Goal: Entertainment & Leisure: Browse casually

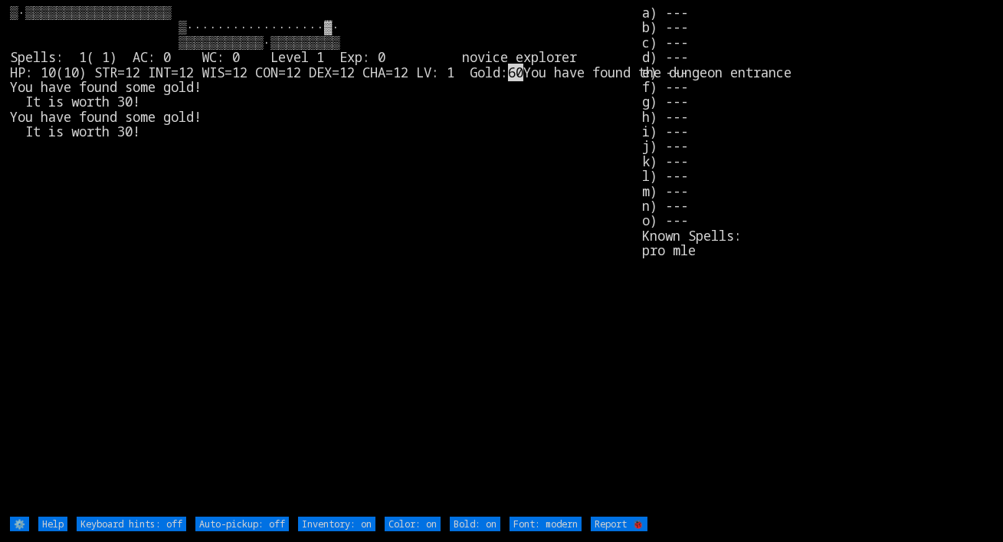
type off "Auto-pickup: on"
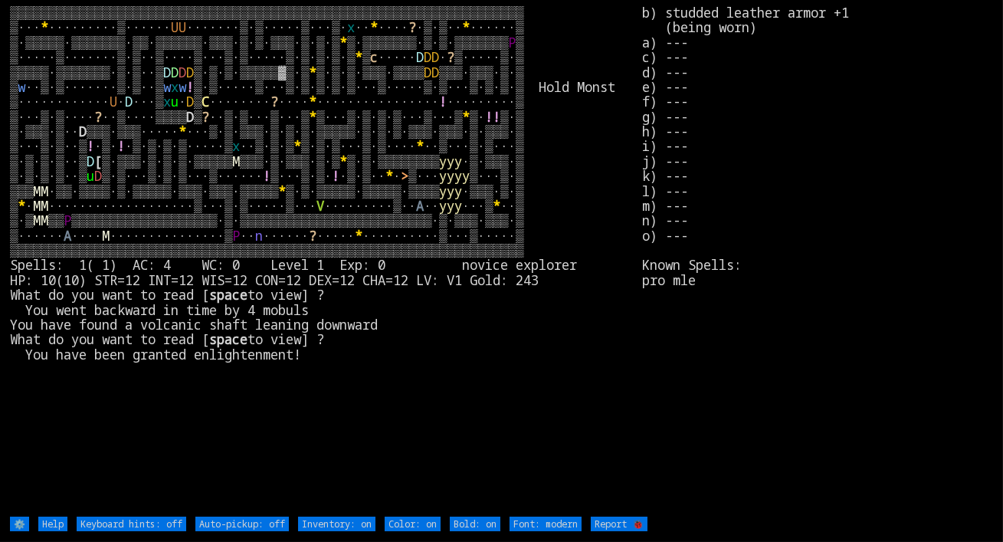
type off "Auto-pickup: on"
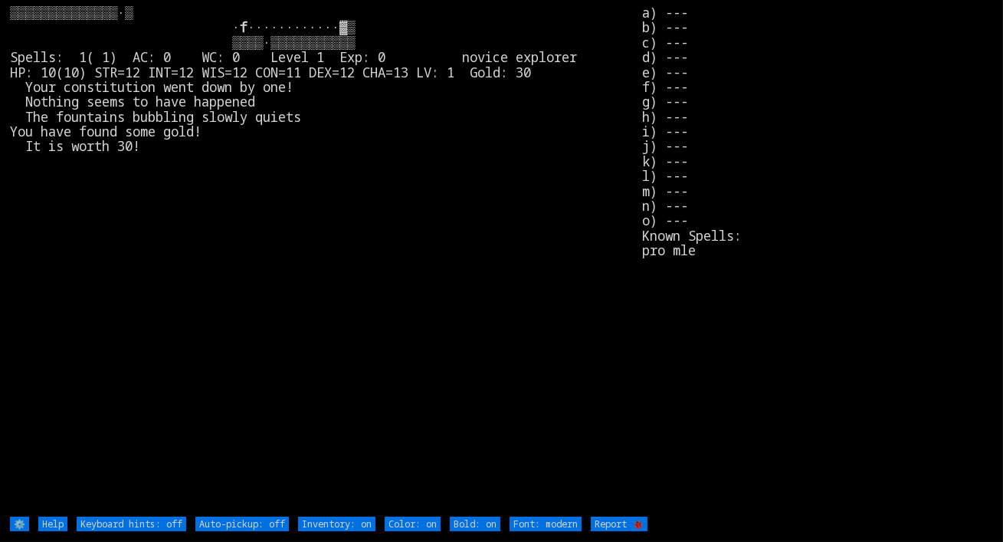
type off "Auto-pickup: on"
